Goal: Task Accomplishment & Management: Complete application form

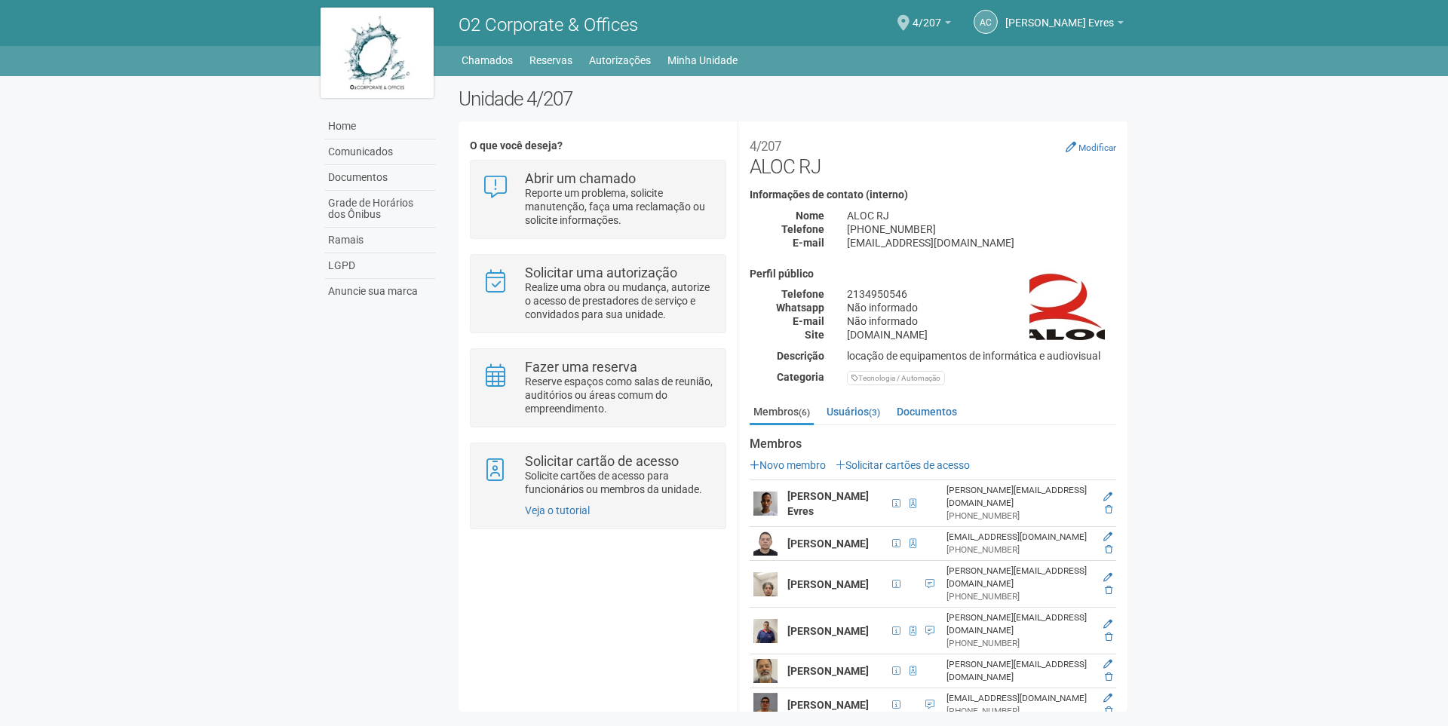
scroll to position [3, 0]
click at [951, 23] on div "AC Armando Conceição Evres Armando Conceição Evres armando.evres@aloc.com.br Me…" at bounding box center [1037, 24] width 173 height 44
click at [945, 23] on b at bounding box center [948, 22] width 6 height 3
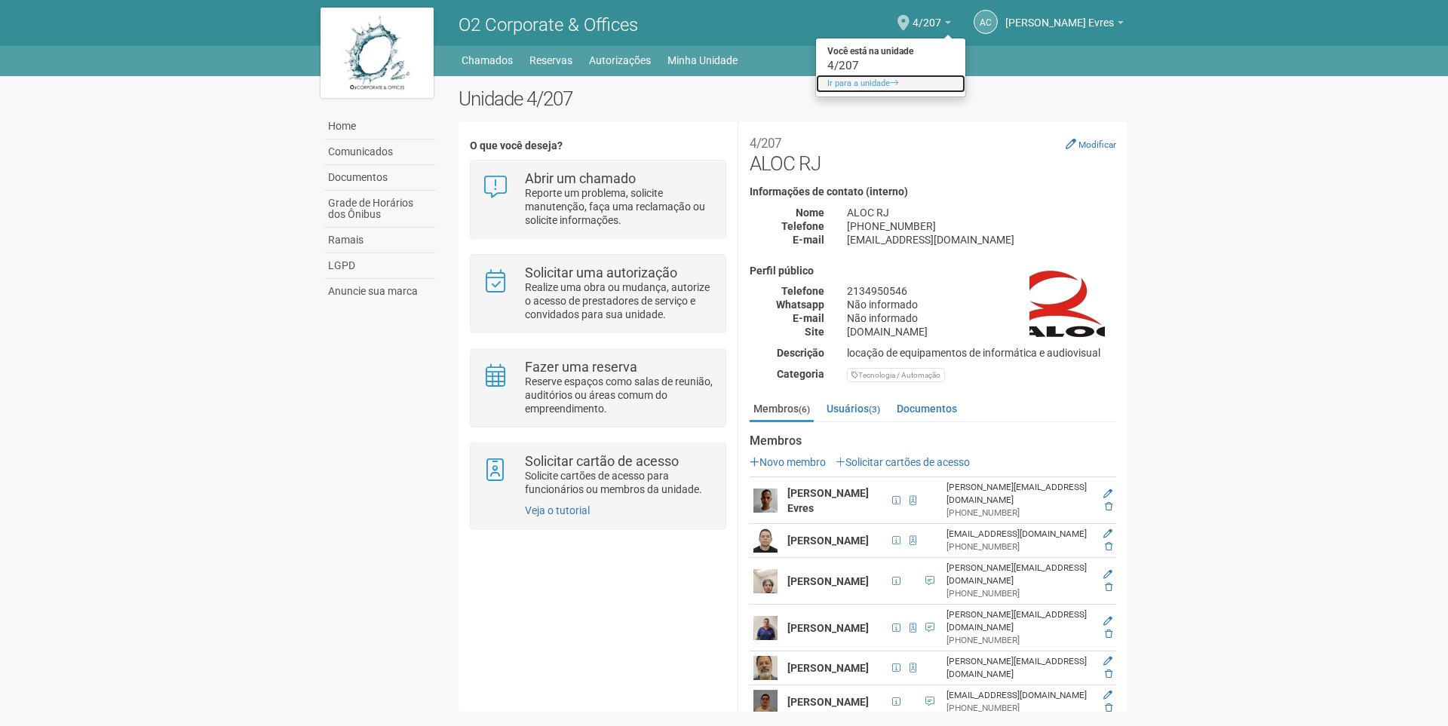
click at [873, 84] on link "Ir para a unidade" at bounding box center [890, 84] width 149 height 18
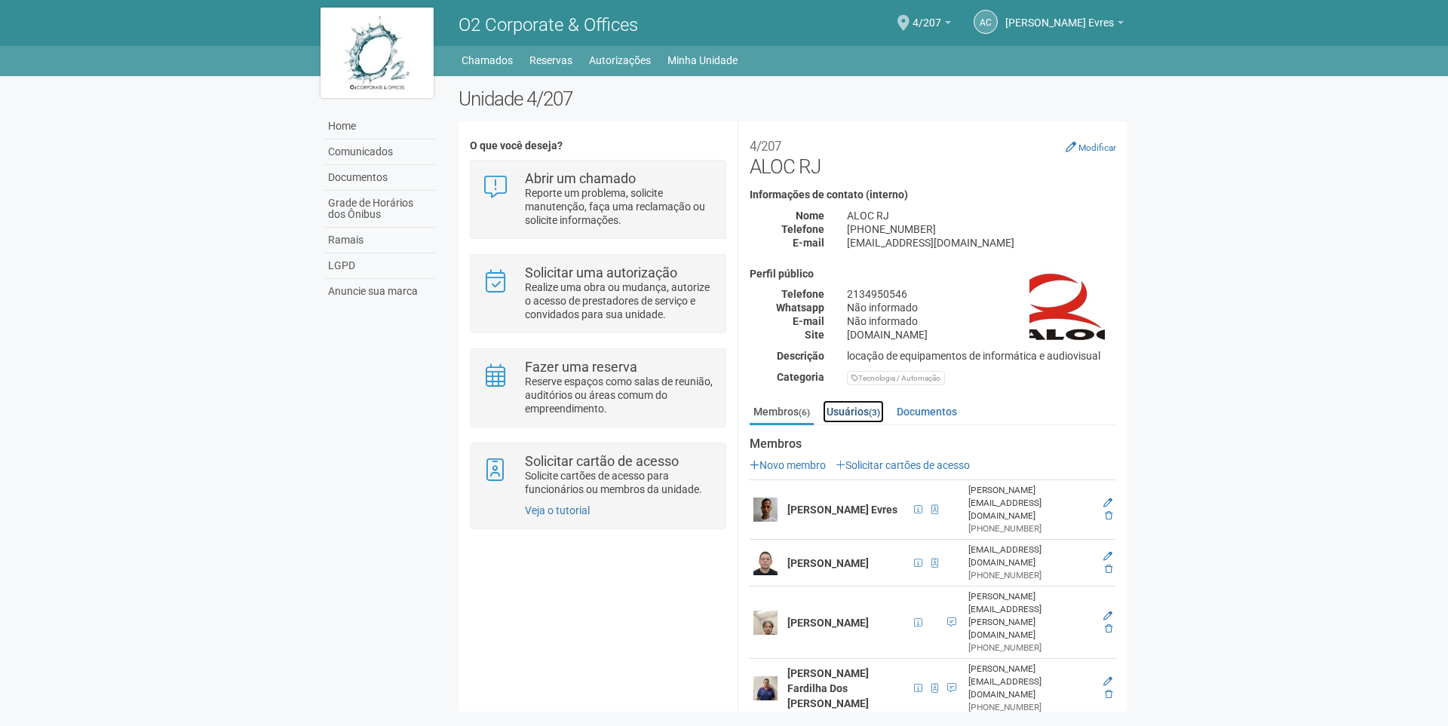
click at [858, 405] on link "Usuários (3)" at bounding box center [853, 412] width 61 height 23
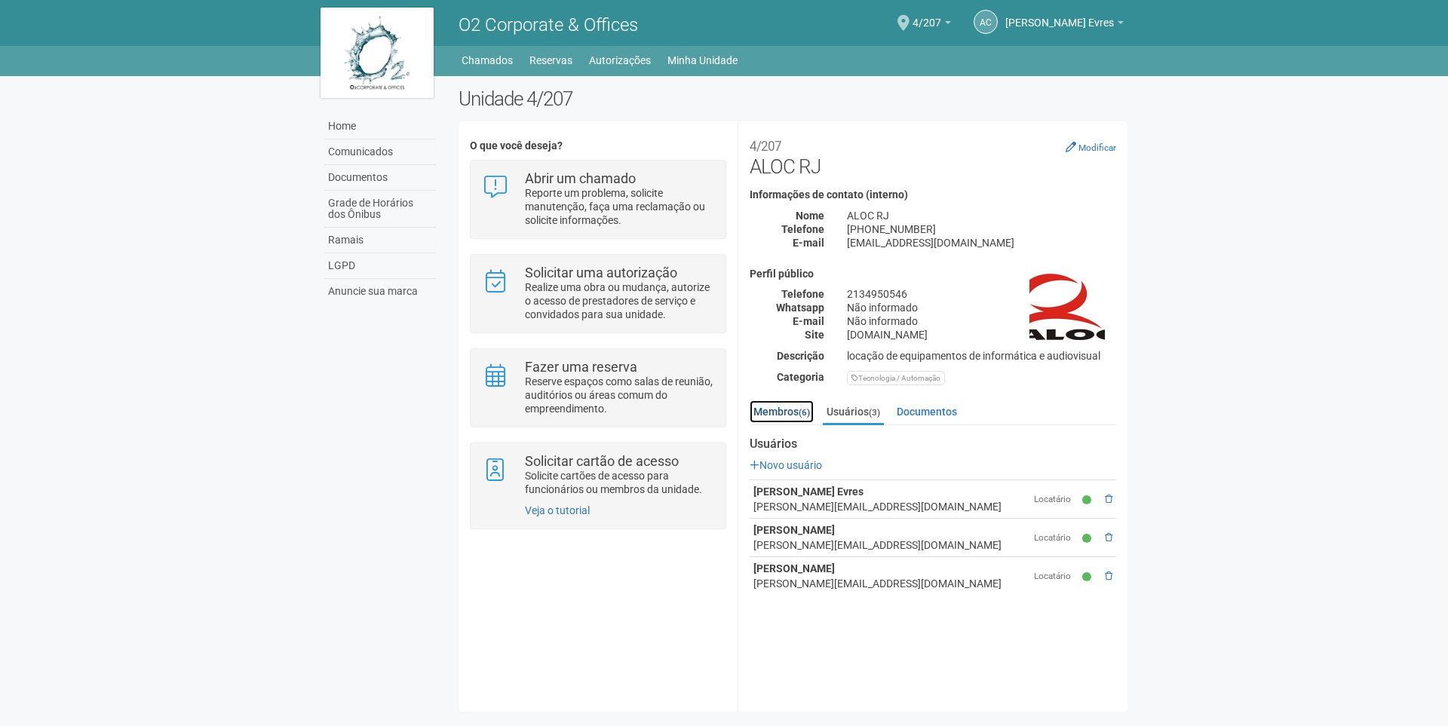
click at [795, 415] on link "Membros (6)" at bounding box center [782, 412] width 64 height 23
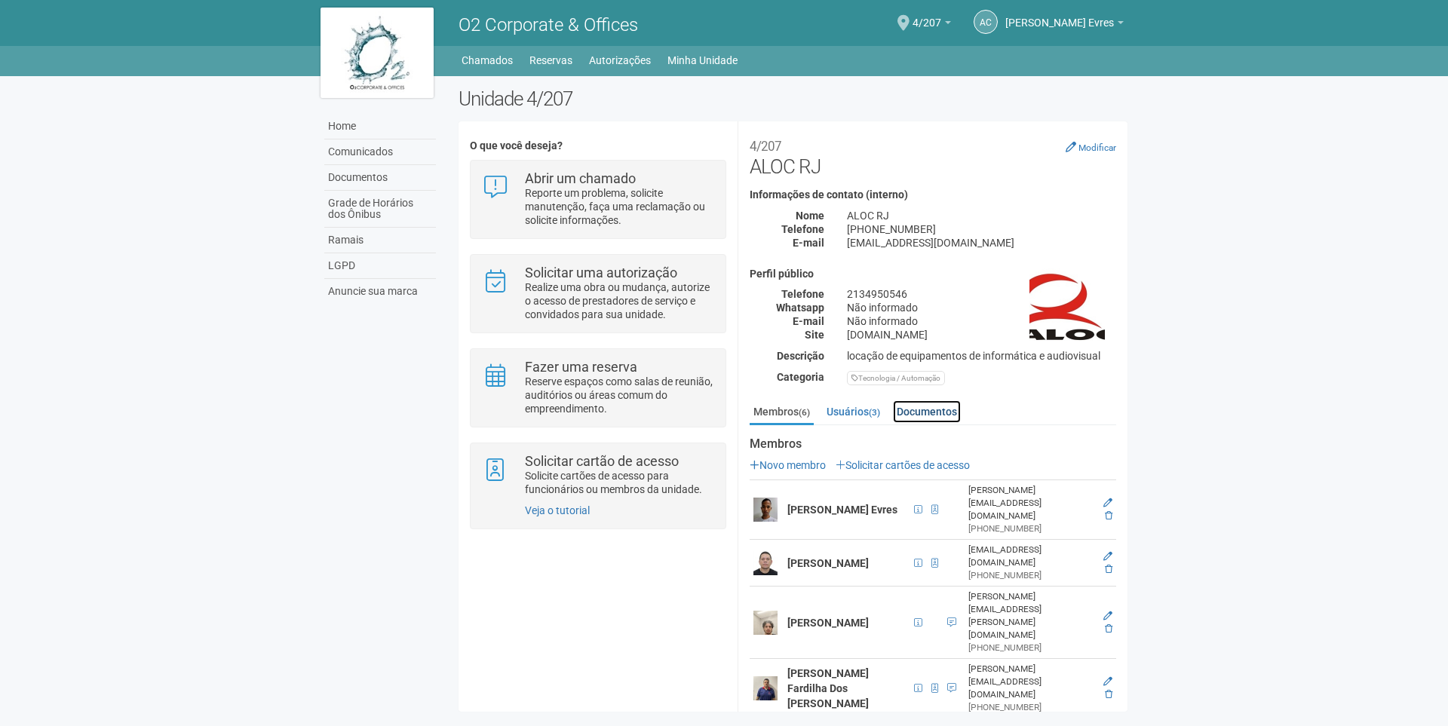
click at [897, 413] on link "Documentos" at bounding box center [927, 412] width 68 height 23
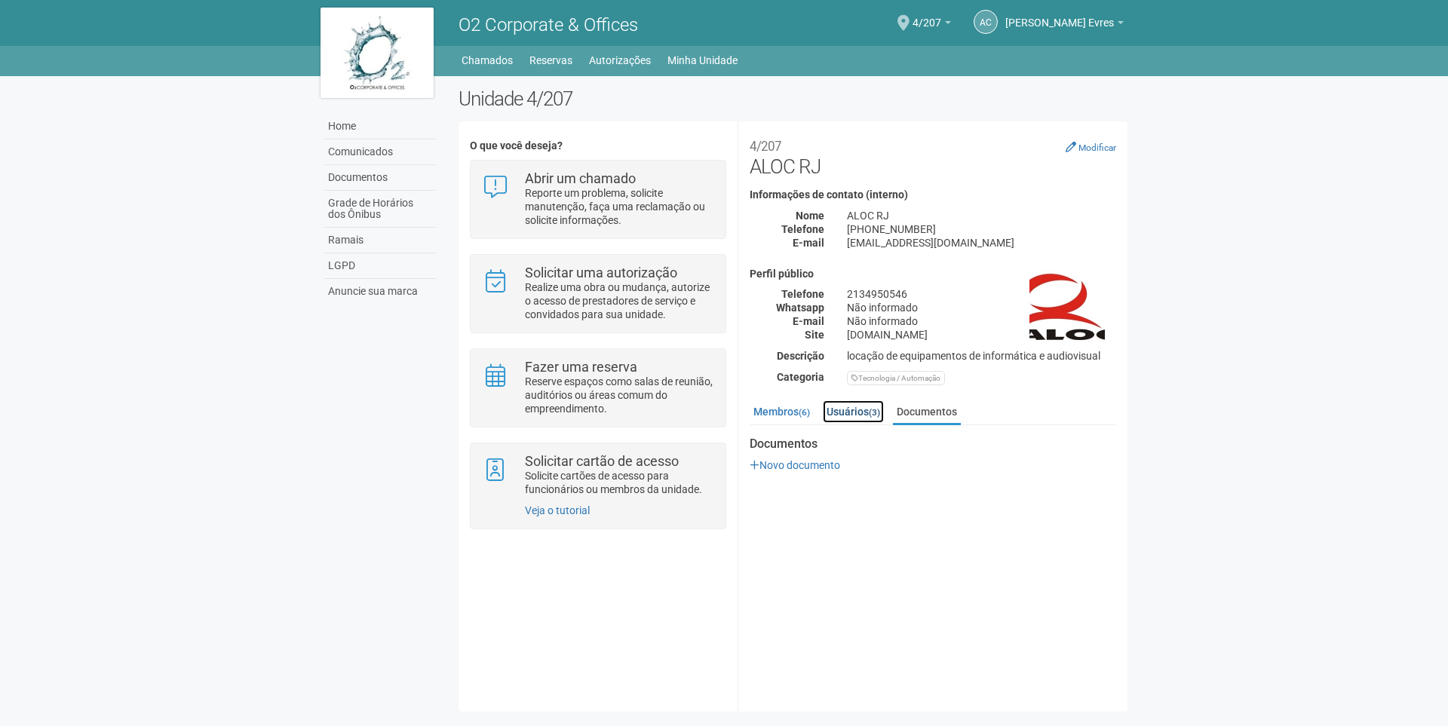
click at [866, 413] on link "Usuários (3)" at bounding box center [853, 412] width 61 height 23
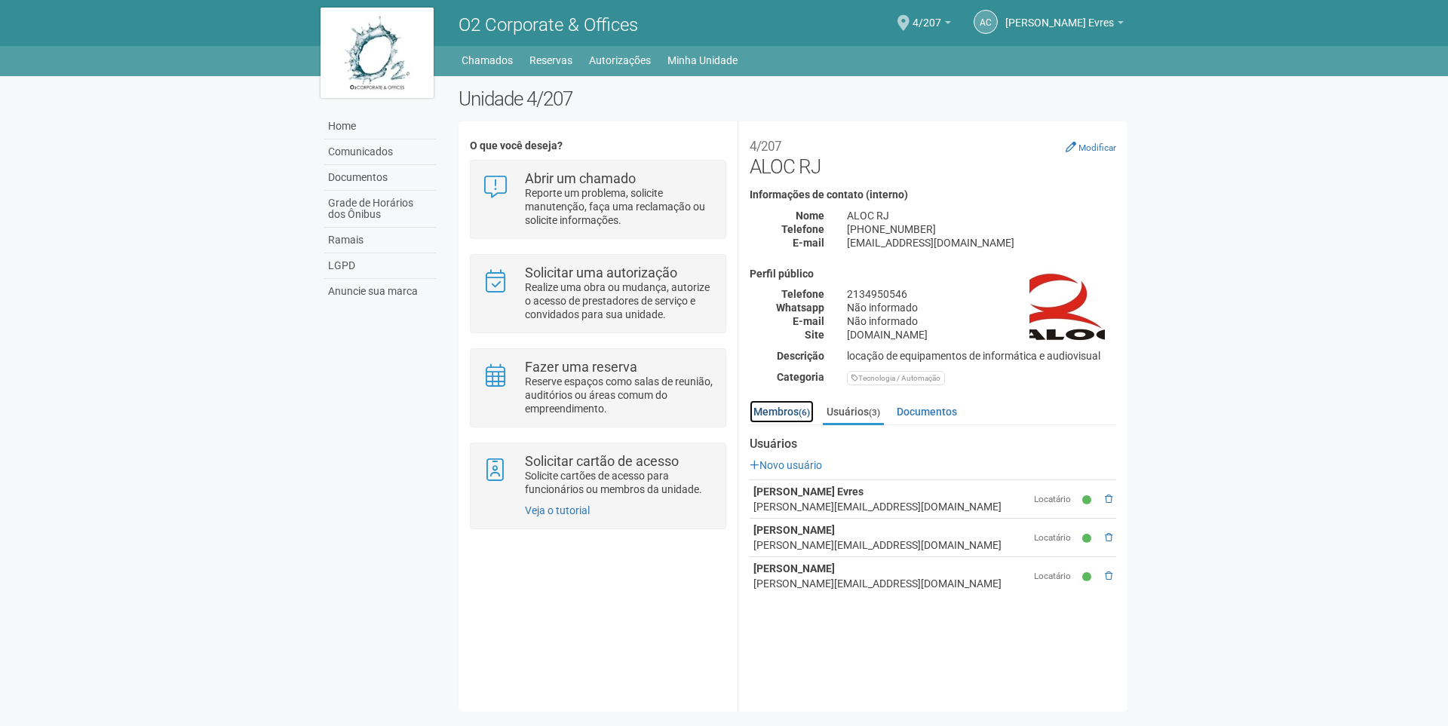
click at [758, 416] on link "Membros (6)" at bounding box center [782, 412] width 64 height 23
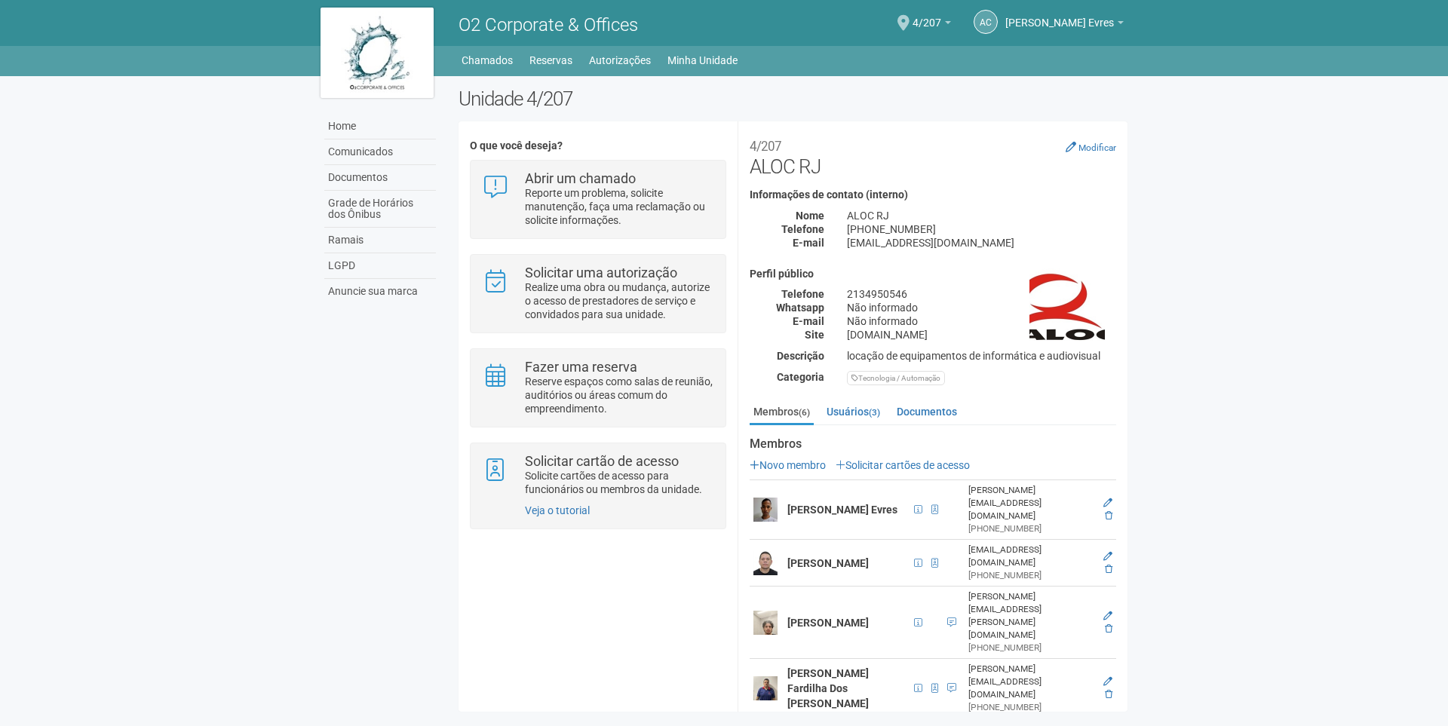
scroll to position [3, 0]
click at [868, 464] on link "Solicitar cartões de acesso" at bounding box center [903, 462] width 134 height 12
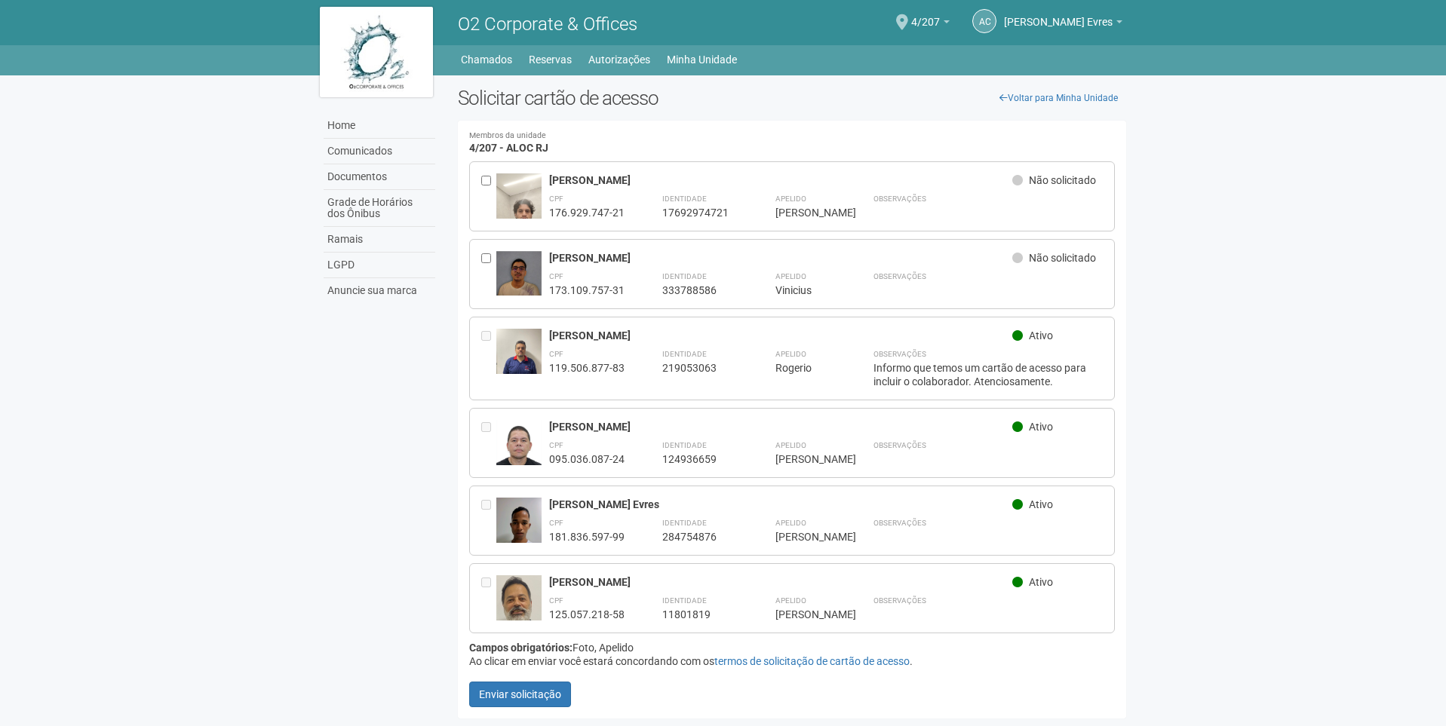
scroll to position [37, 0]
click at [910, 272] on strong "Observações" at bounding box center [900, 276] width 53 height 8
click at [488, 251] on div at bounding box center [488, 274] width 15 height 46
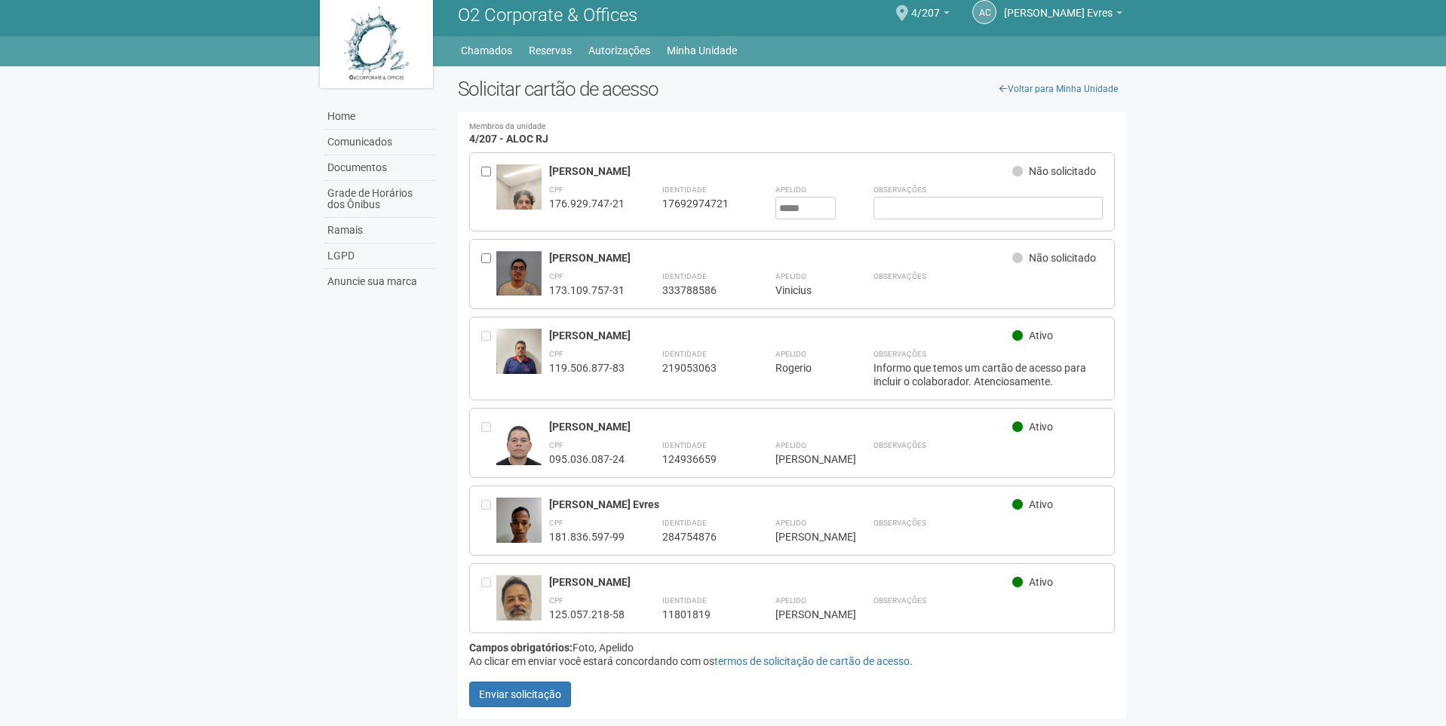
click at [493, 251] on div at bounding box center [488, 274] width 15 height 46
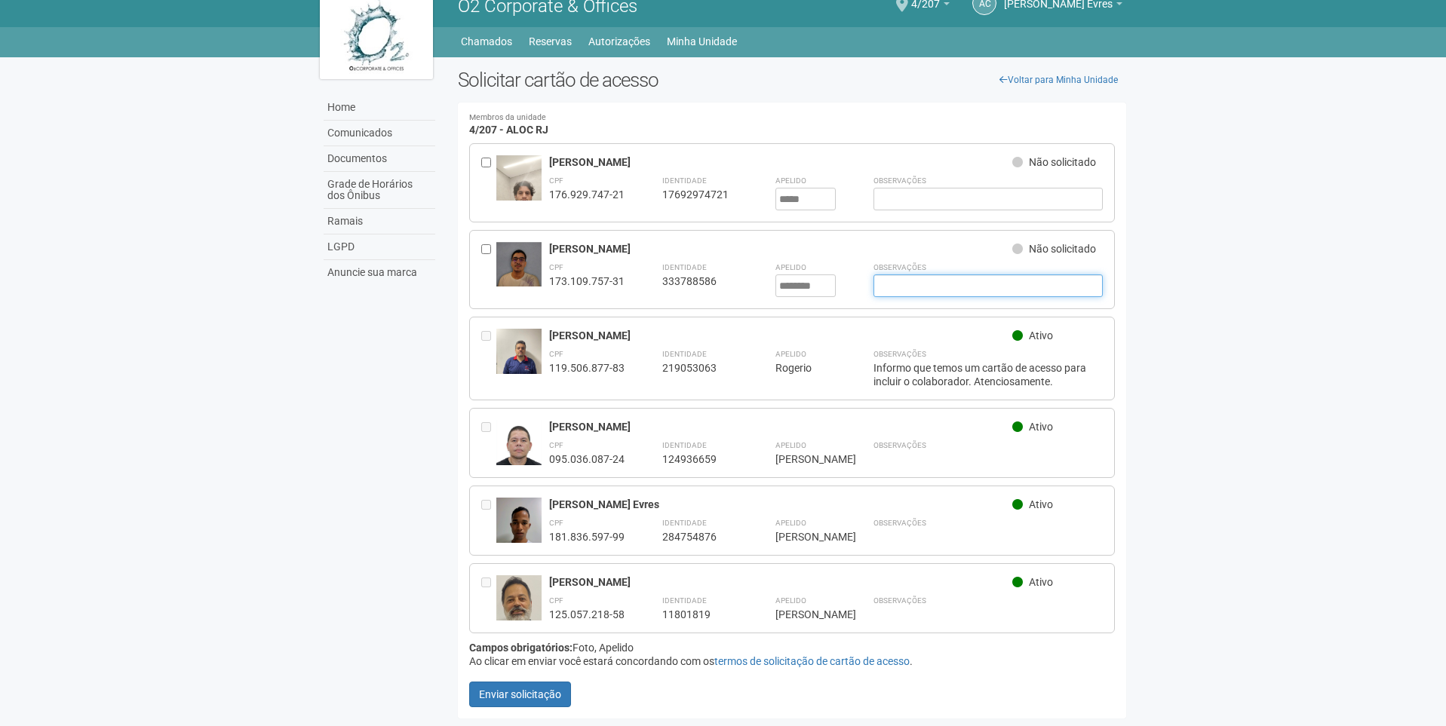
click at [905, 275] on input "text" at bounding box center [989, 286] width 230 height 23
click at [914, 188] on input "text" at bounding box center [989, 199] width 230 height 23
click at [905, 275] on input "text" at bounding box center [989, 286] width 230 height 23
click at [915, 188] on input "text" at bounding box center [989, 199] width 230 height 23
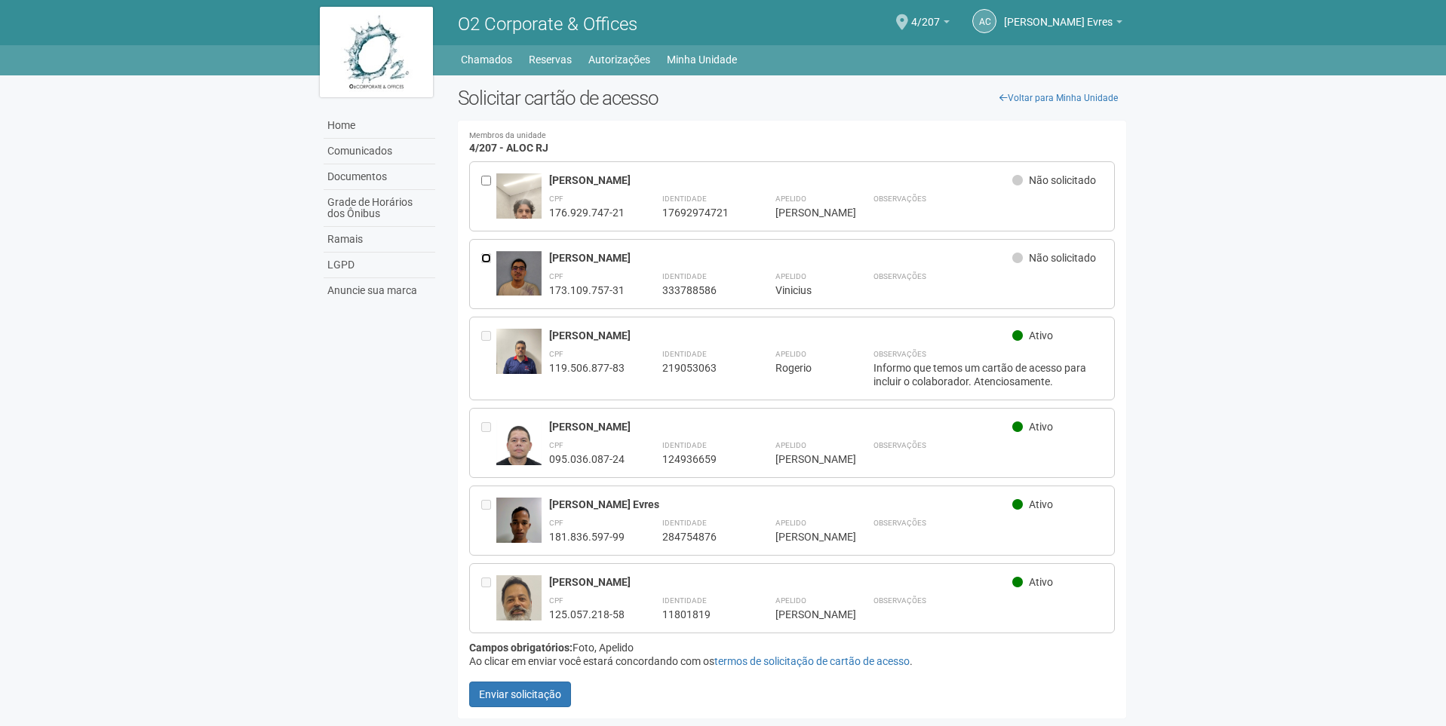
scroll to position [0, 0]
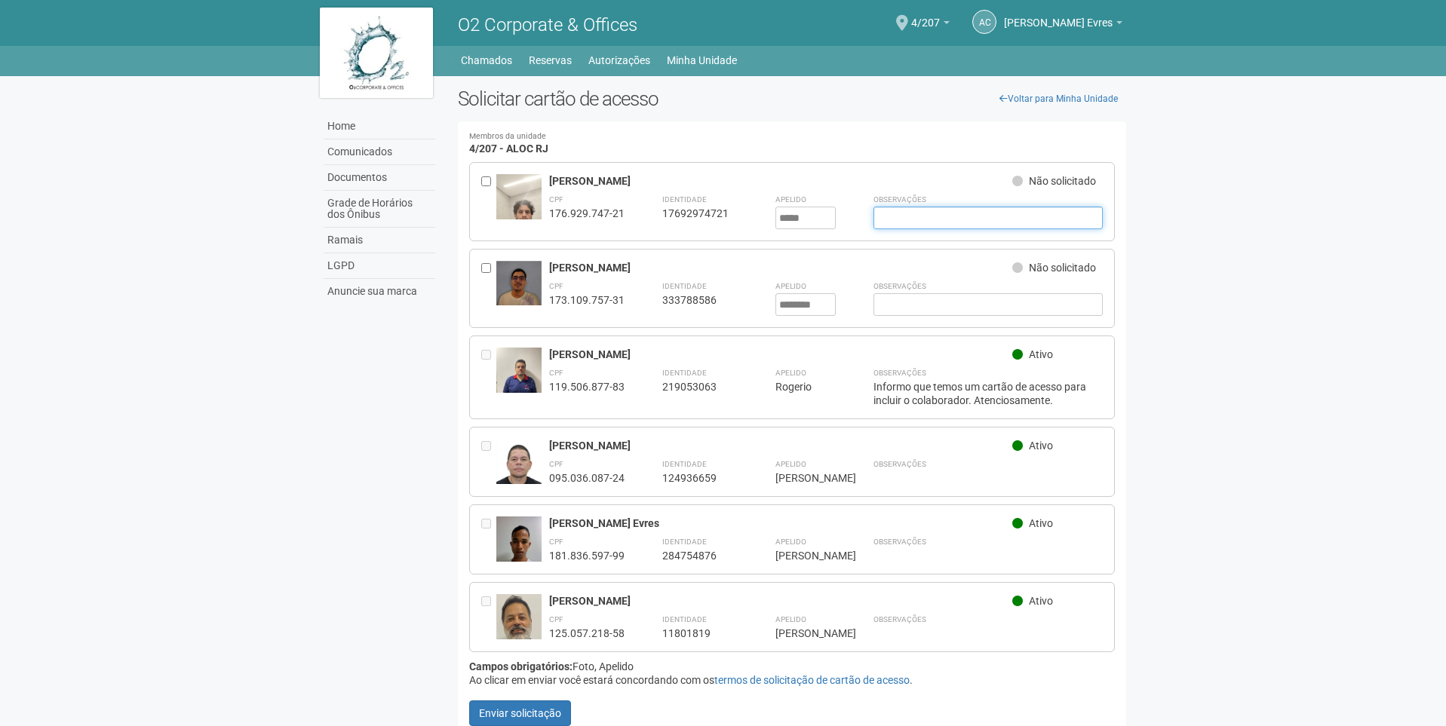
click at [991, 225] on input "text" at bounding box center [989, 218] width 230 height 23
type input "**********"
click at [491, 178] on div at bounding box center [488, 201] width 15 height 55
click at [479, 181] on div "Lucas Pereira de Oliveira Não solicitado CPF 176.929.747-21 Identidade 17692974…" at bounding box center [792, 201] width 647 height 79
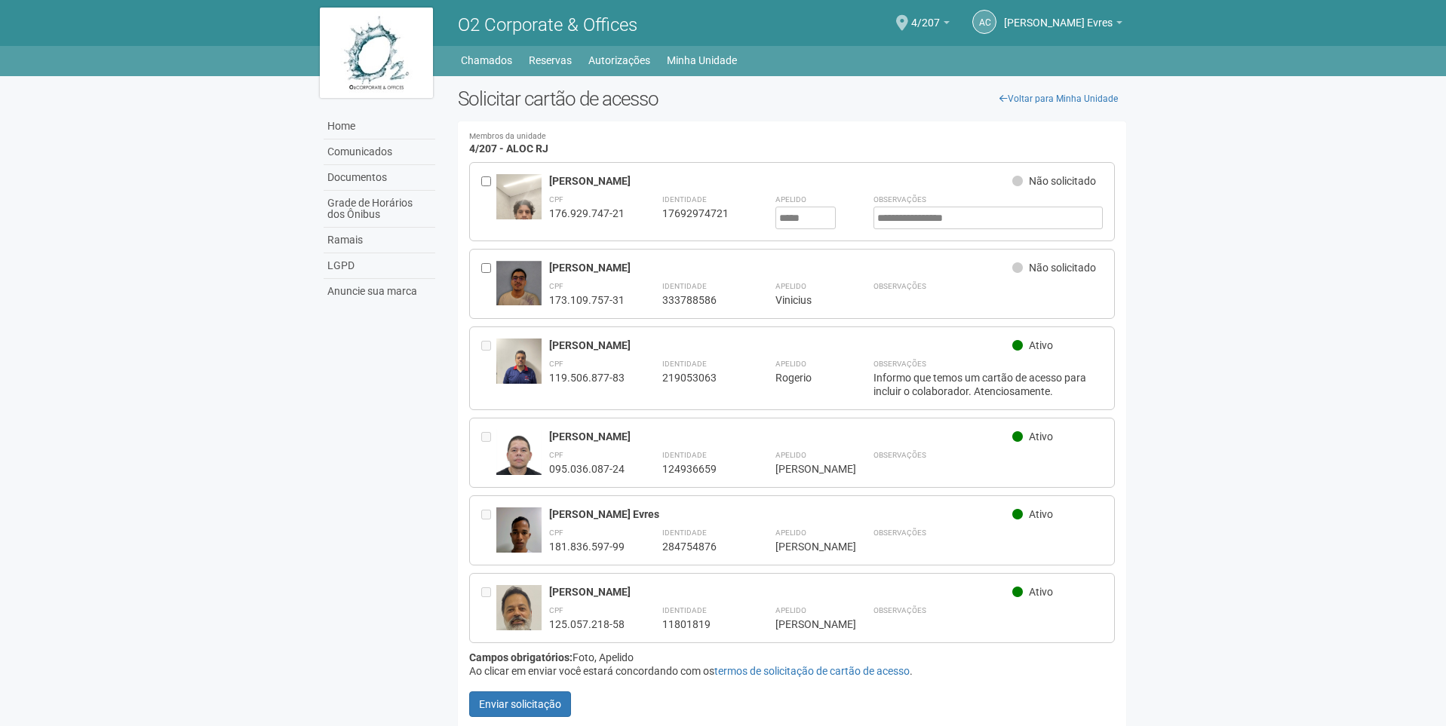
click at [491, 269] on div at bounding box center [488, 284] width 15 height 46
click at [399, 242] on link "Ramais" at bounding box center [380, 241] width 112 height 26
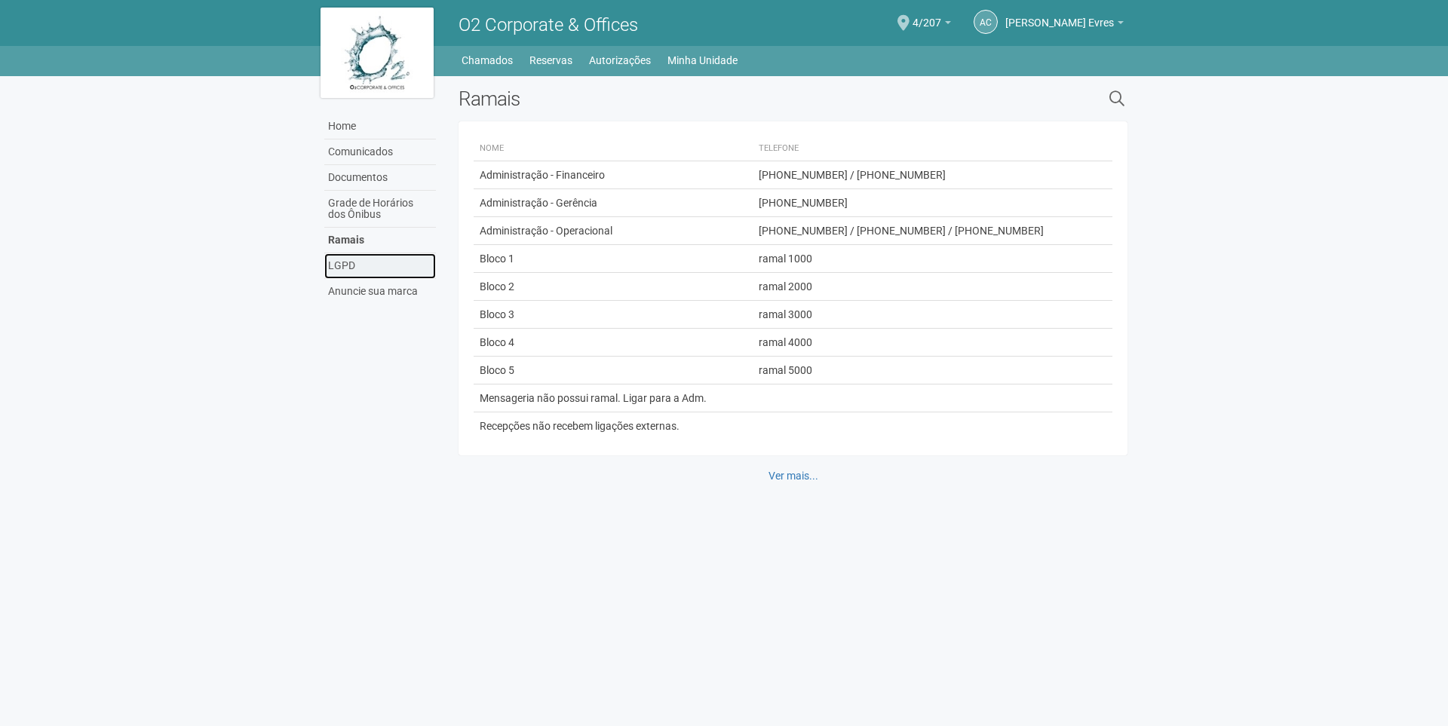
click at [376, 272] on link "LGPD" at bounding box center [380, 266] width 112 height 26
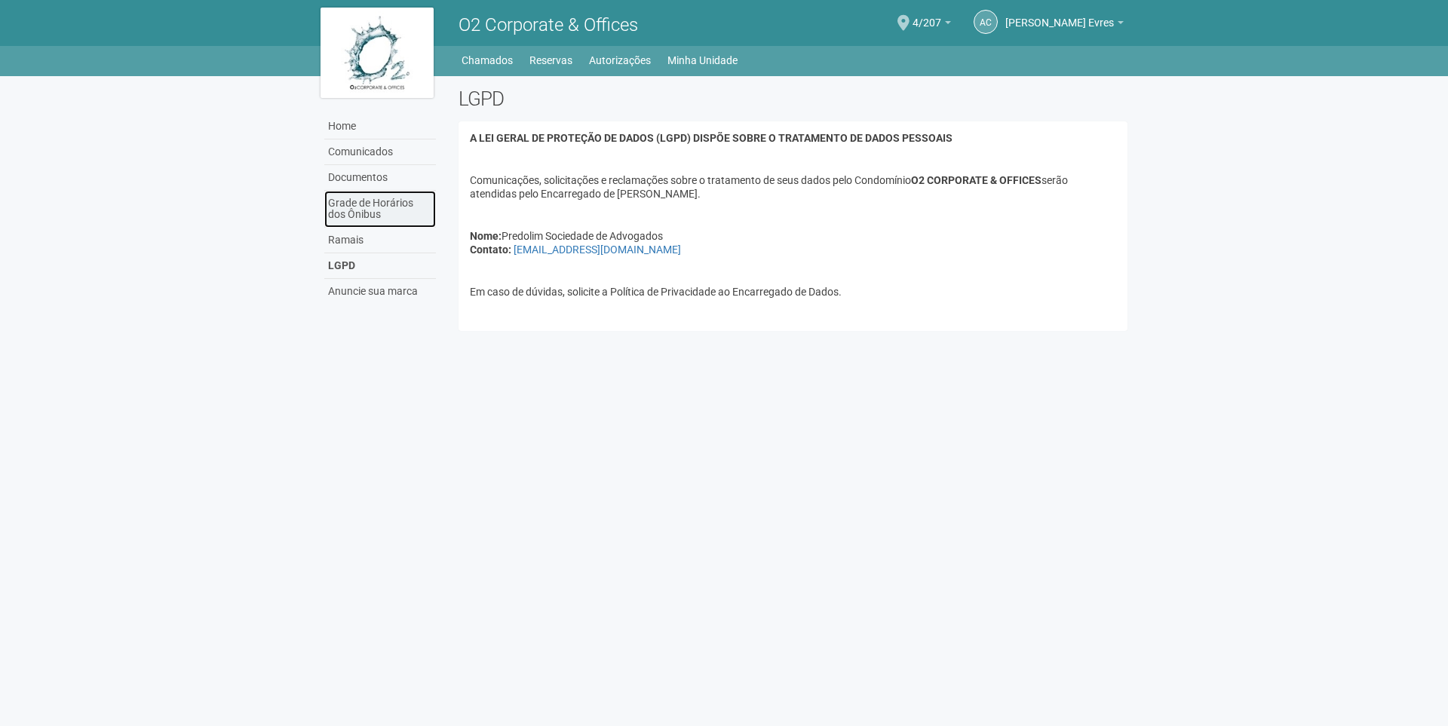
click at [370, 213] on link "Grade de Horários dos Ônibus" at bounding box center [380, 209] width 112 height 37
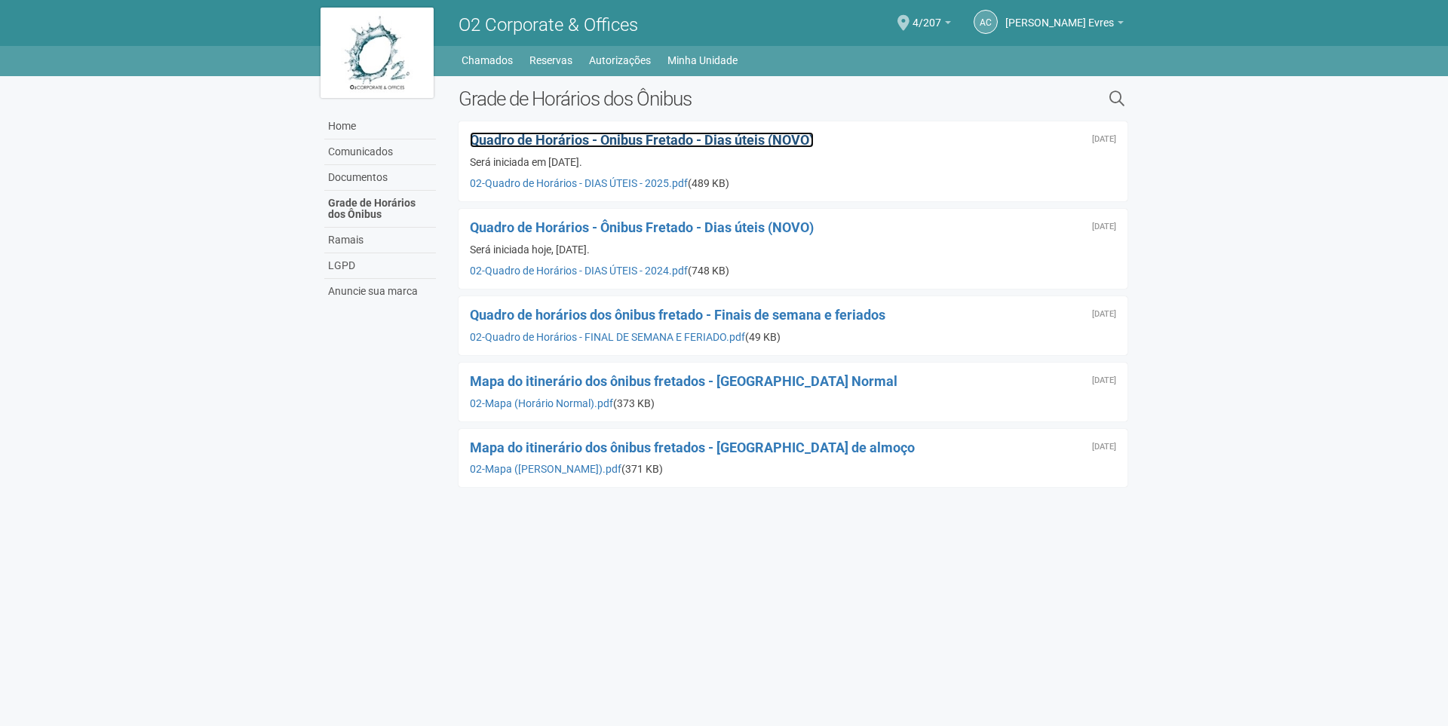
click at [681, 134] on span "Quadro de Horários - Ônibus Fretado - Dias úteis (NOVO)" at bounding box center [642, 140] width 344 height 16
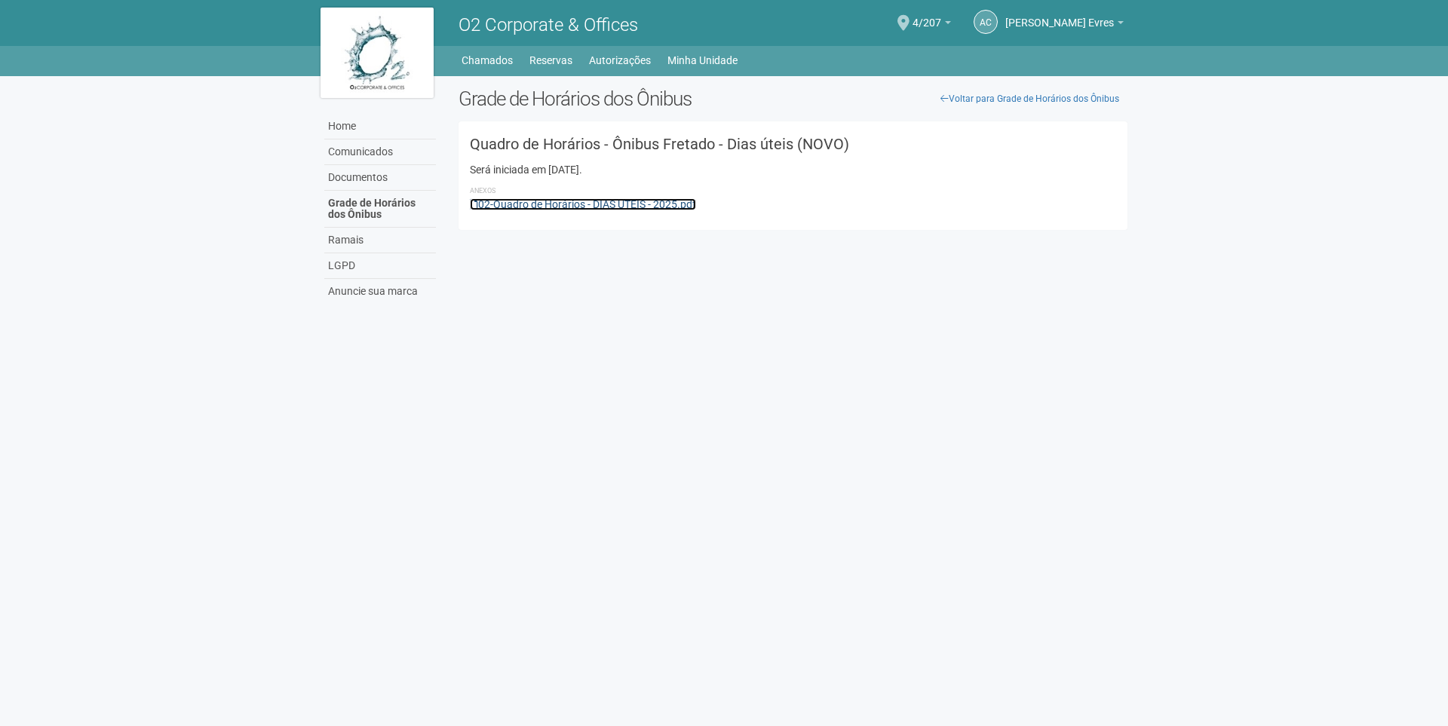
click at [562, 201] on link "02-Quadro de Horários - DIAS ÚTEIS - 2025.pdf" at bounding box center [583, 204] width 226 height 12
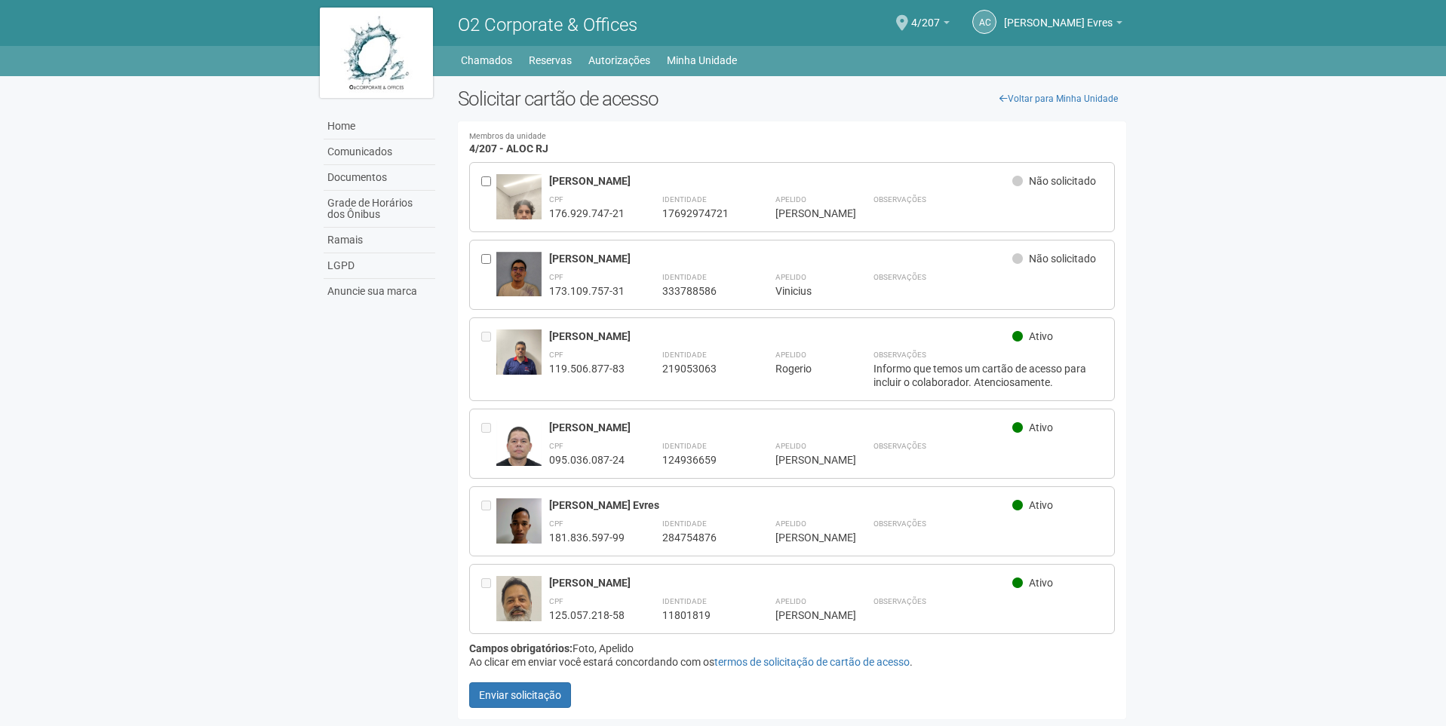
click at [479, 181] on div "Lucas Pereira de Oliveira Não solicitado CPF 176.929.747-21 Identidade 17692974…" at bounding box center [792, 197] width 647 height 70
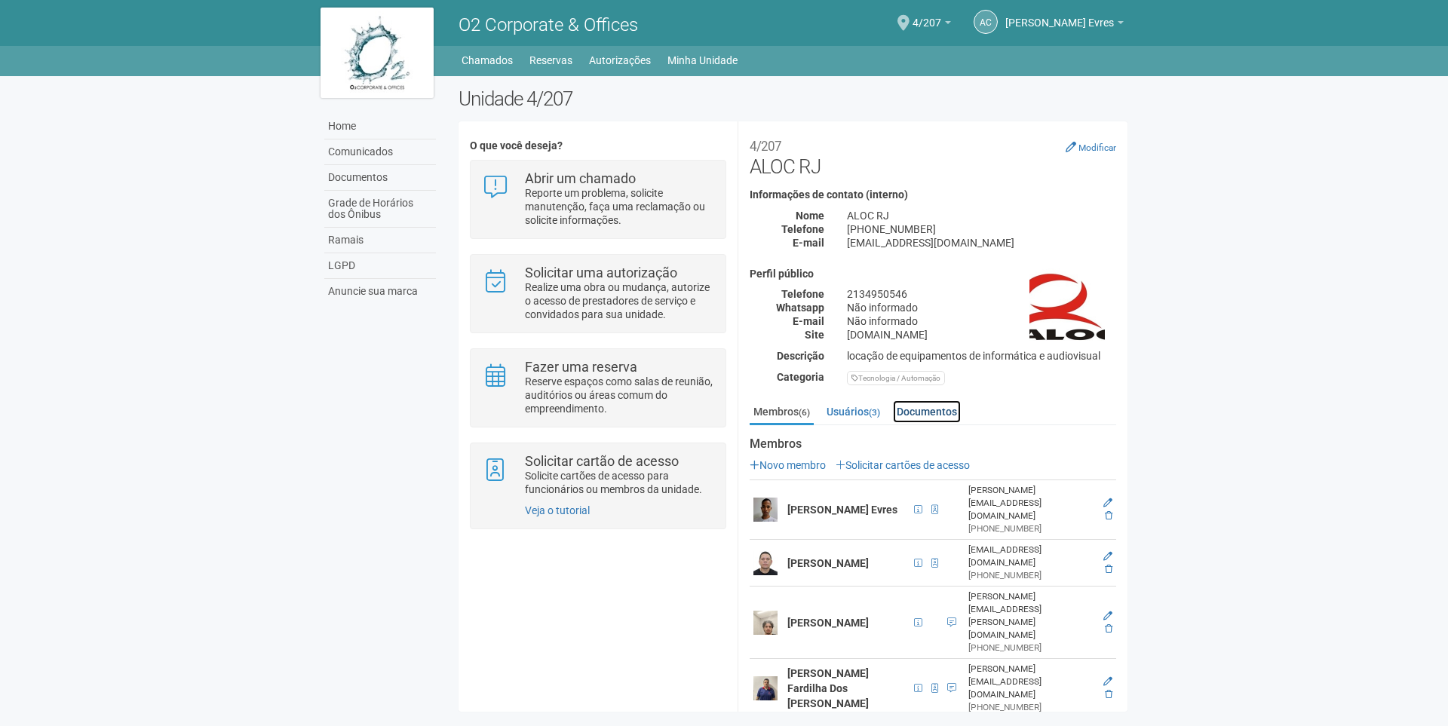
click at [921, 404] on link "Documentos" at bounding box center [927, 412] width 68 height 23
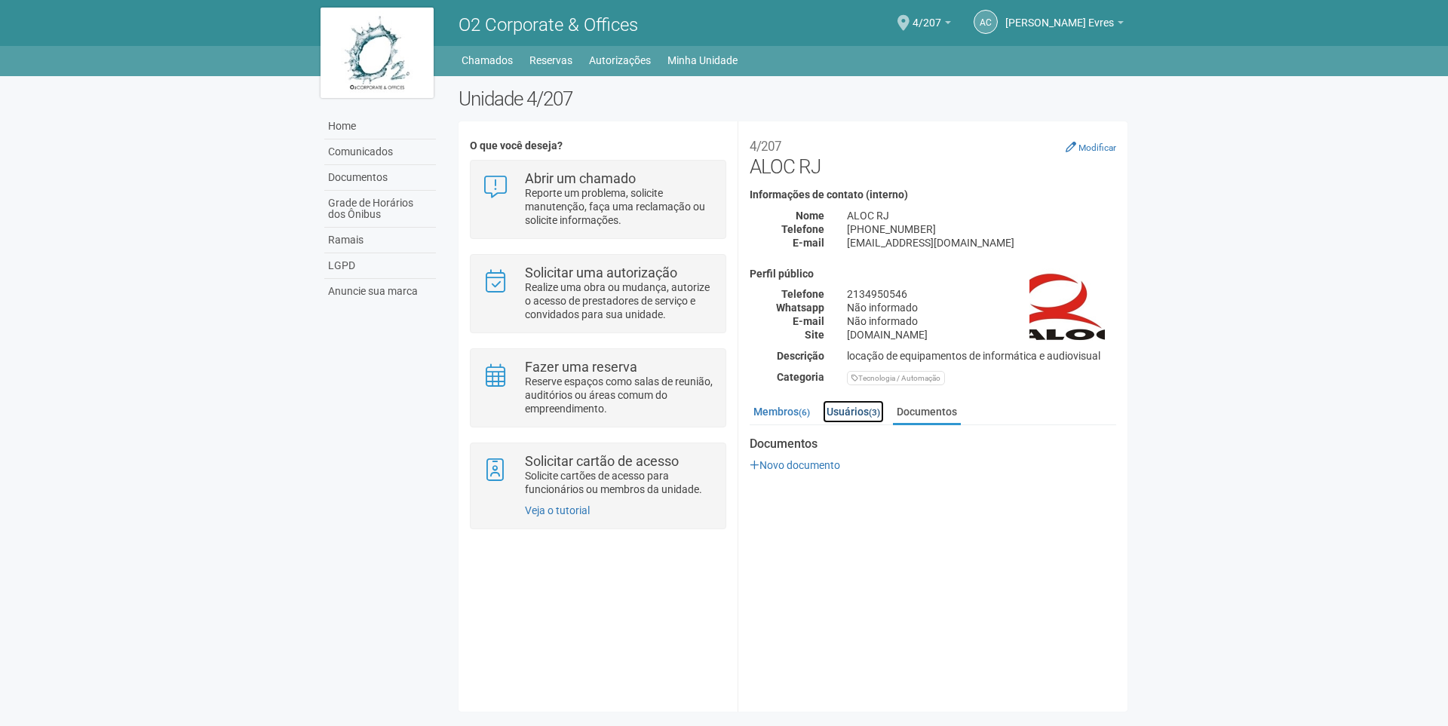
click at [884, 410] on link "Usuários (3)" at bounding box center [853, 412] width 61 height 23
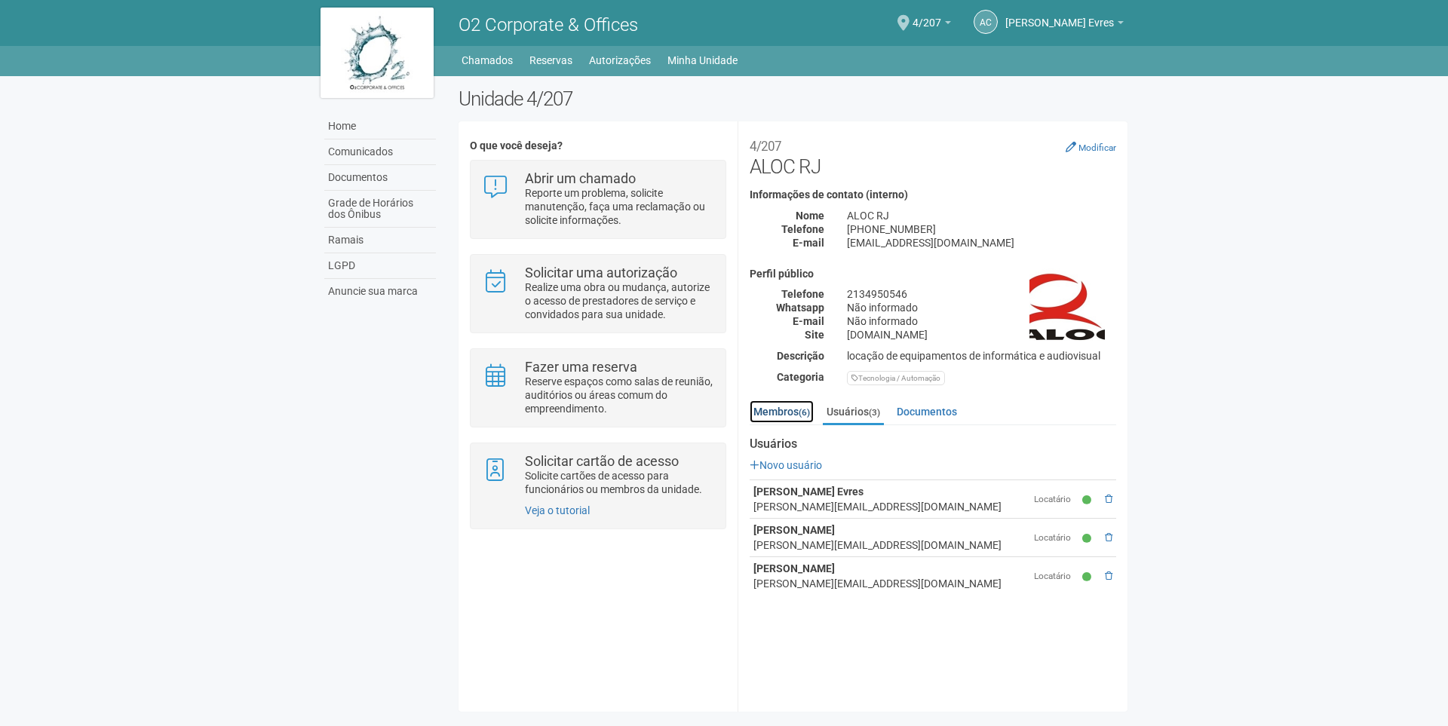
click at [791, 410] on link "Membros (6)" at bounding box center [782, 412] width 64 height 23
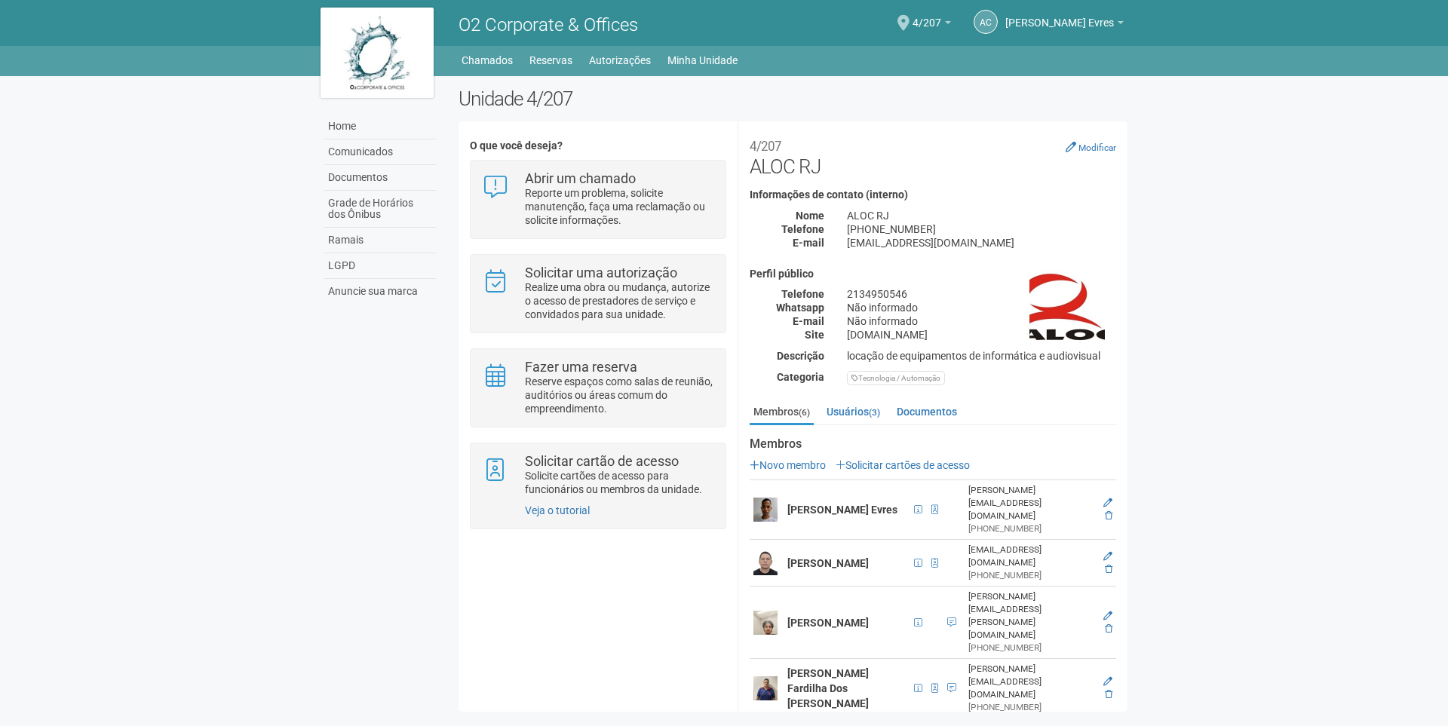
scroll to position [3, 0]
click at [867, 410] on link "Usuários (3)" at bounding box center [853, 409] width 61 height 23
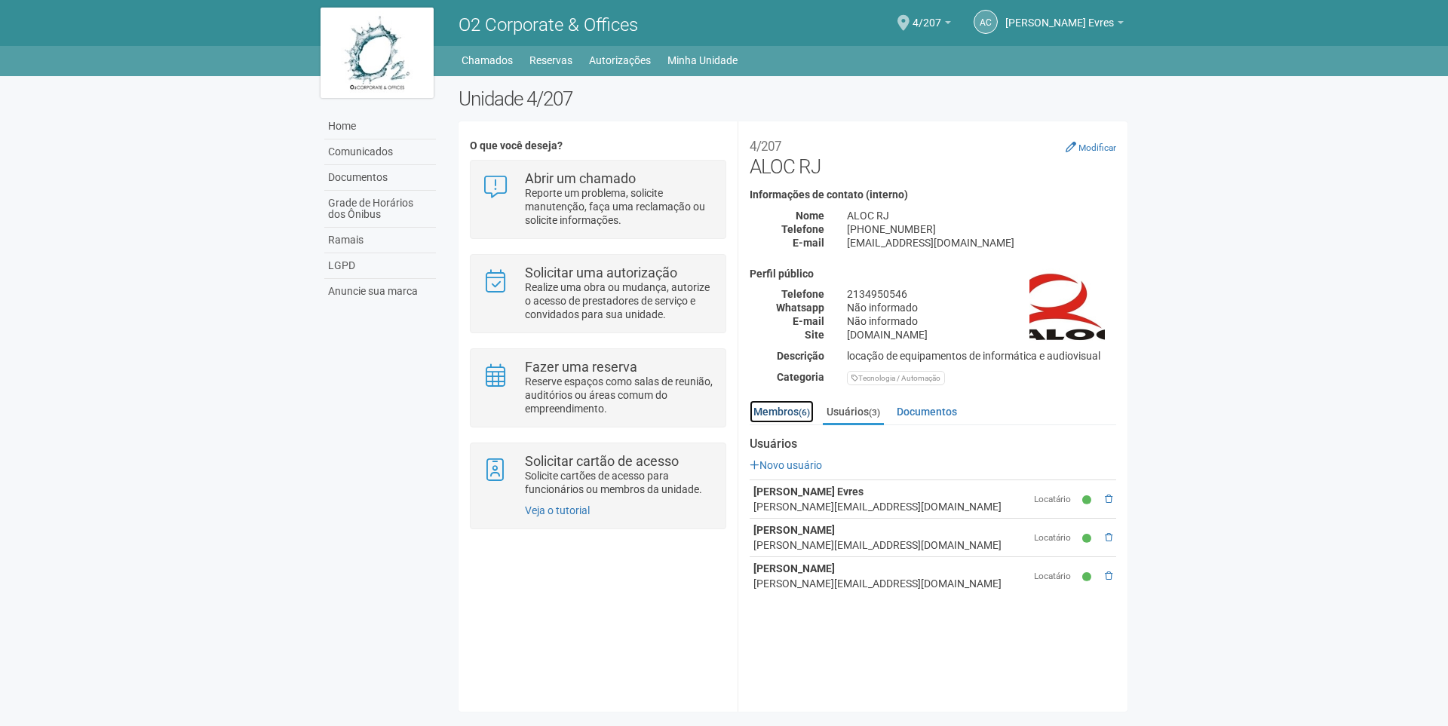
click at [787, 402] on link "Membros (6)" at bounding box center [782, 412] width 64 height 23
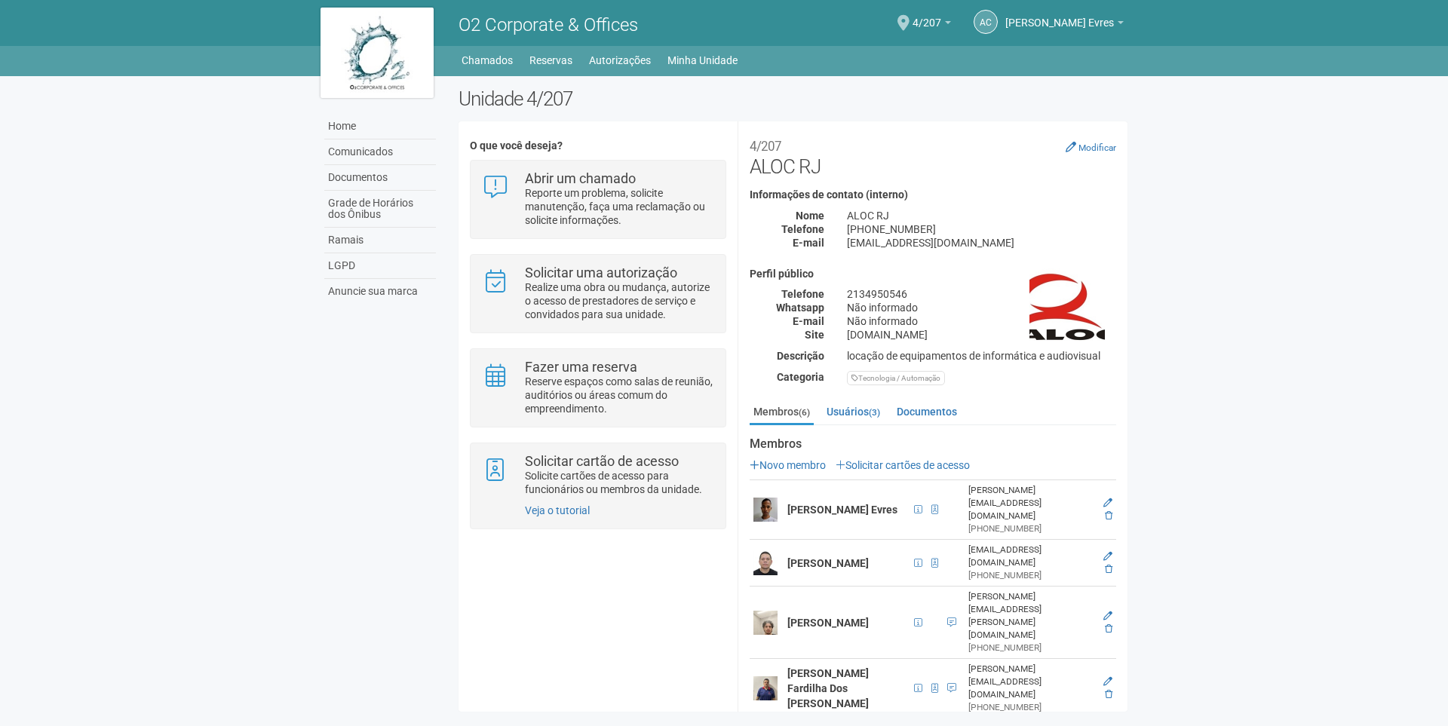
click at [891, 403] on ul "Membros (6) Usuários (3) Documentos" at bounding box center [933, 413] width 367 height 25
click at [929, 405] on link "Documentos" at bounding box center [927, 412] width 68 height 23
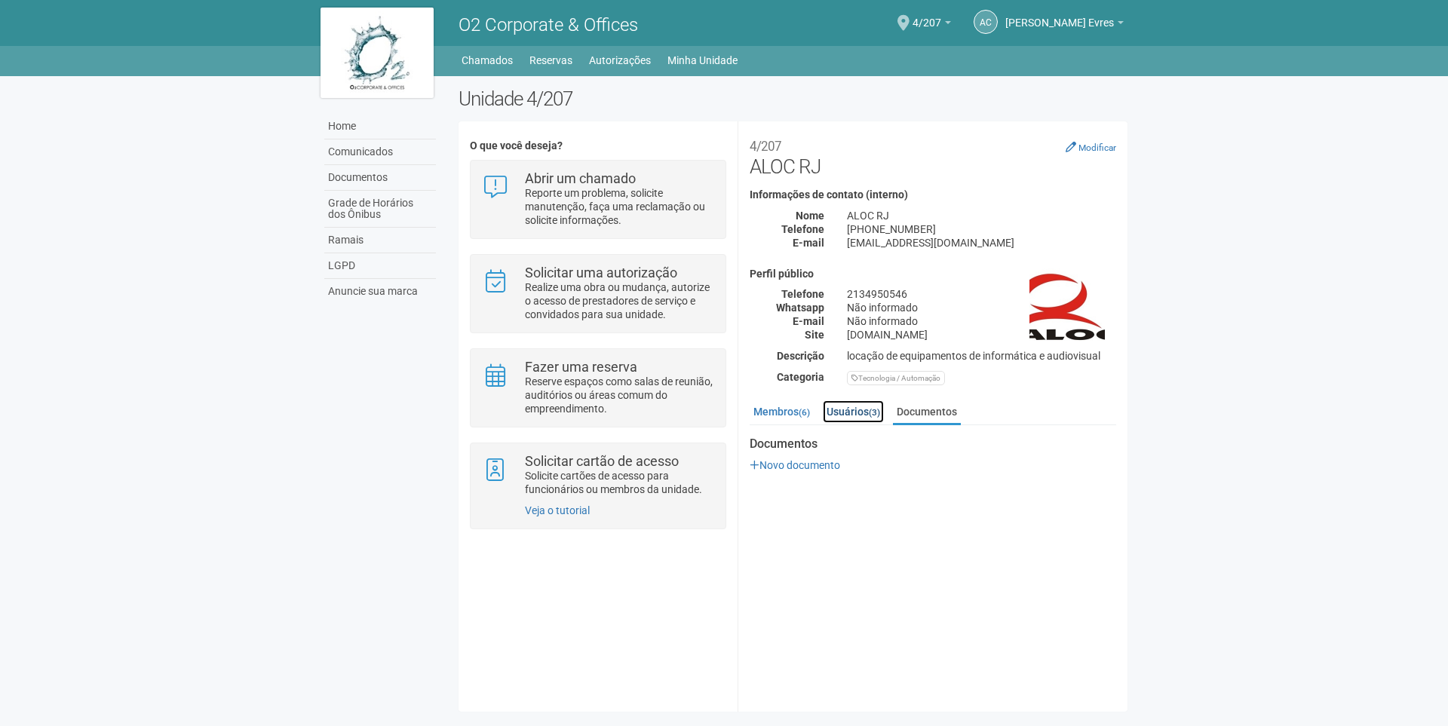
click at [884, 412] on link "Usuários (3)" at bounding box center [853, 412] width 61 height 23
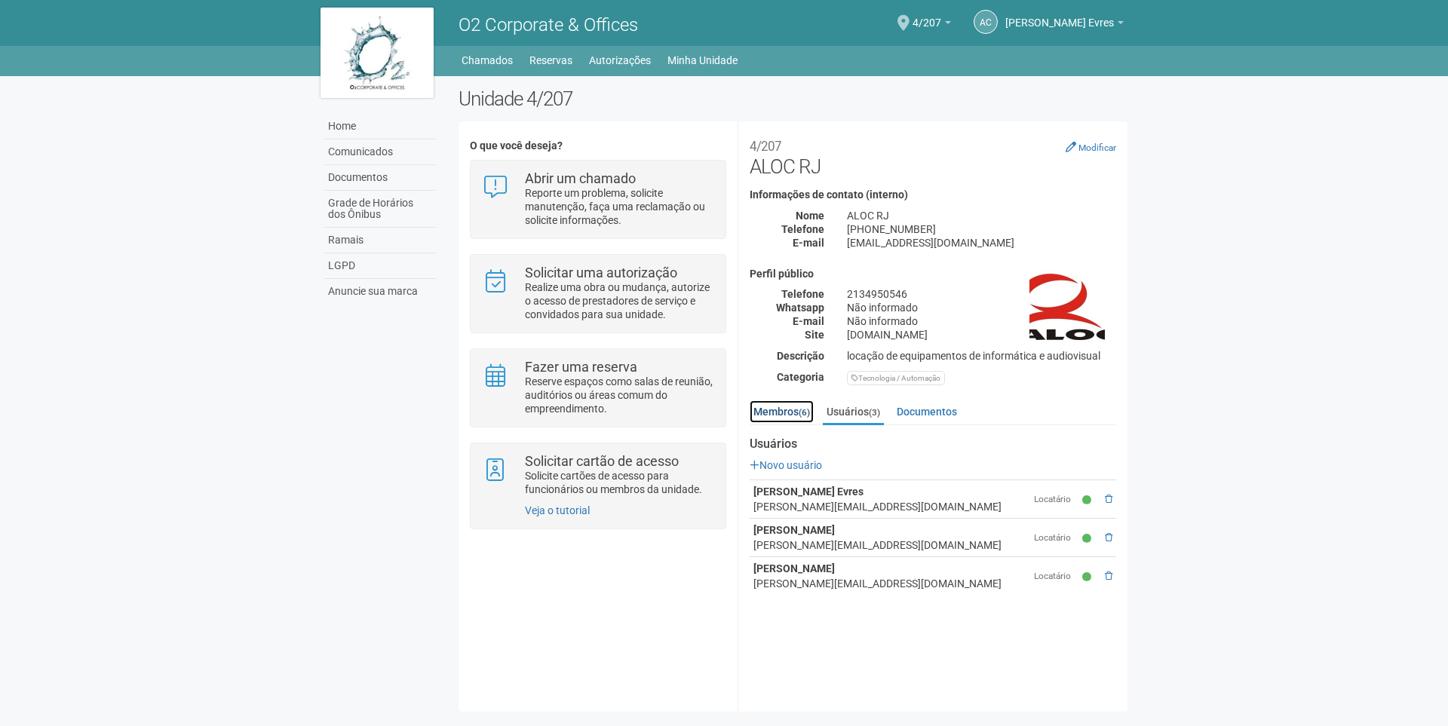
click at [787, 416] on link "Membros (6)" at bounding box center [782, 412] width 64 height 23
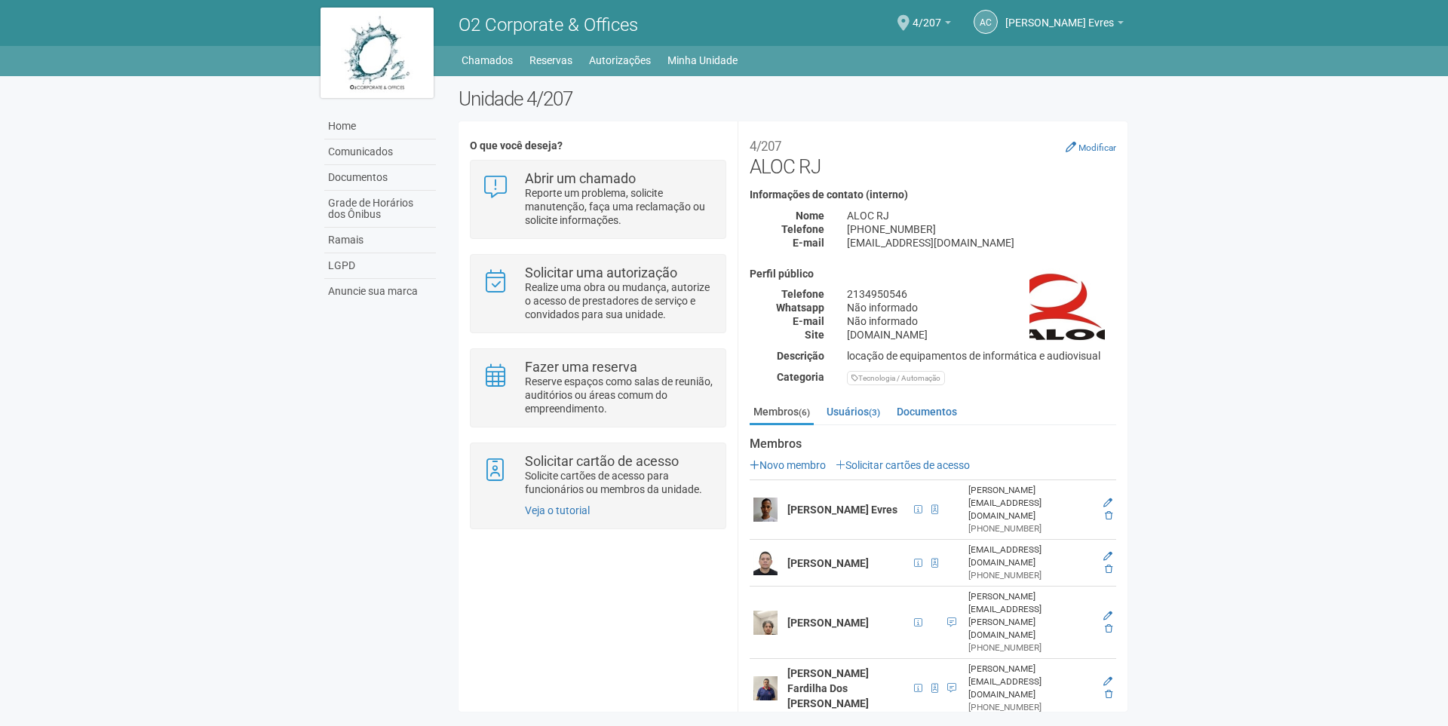
scroll to position [3, 0]
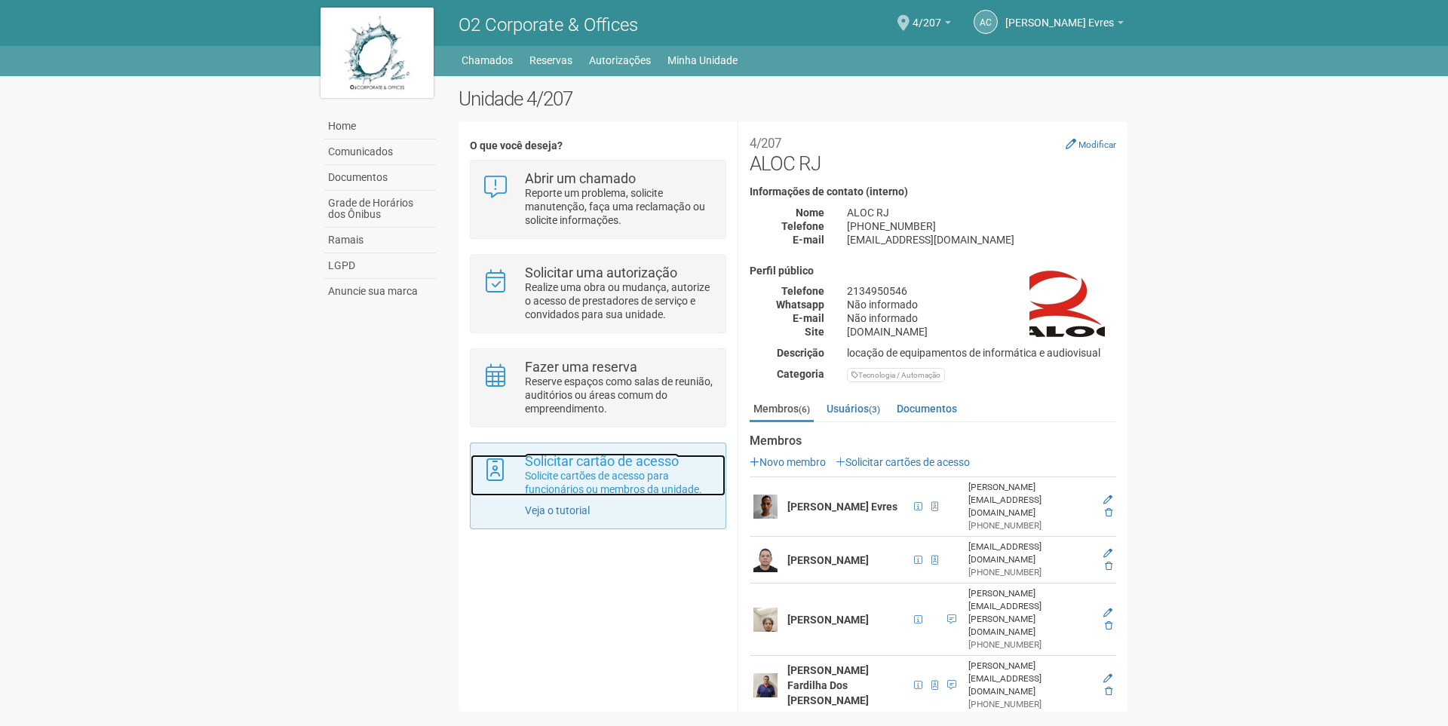
click at [593, 482] on p "Solicite cartões de acesso para funcionários ou membros da unidade." at bounding box center [619, 482] width 189 height 27
